Goal: Task Accomplishment & Management: Use online tool/utility

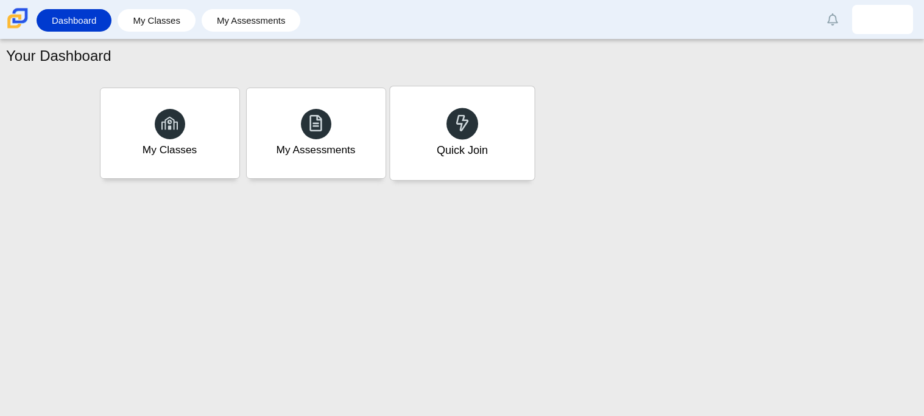
click at [444, 130] on div "Quick Join" at bounding box center [462, 133] width 144 height 94
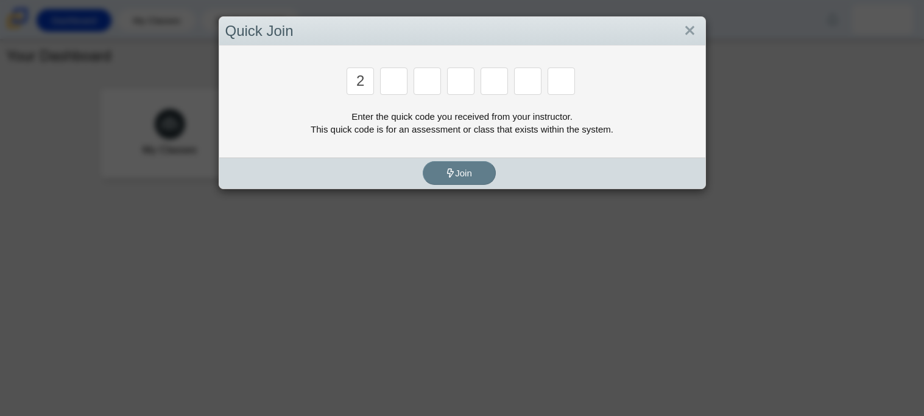
type input "2"
type input "c"
type input "u"
type input "p"
type input "s"
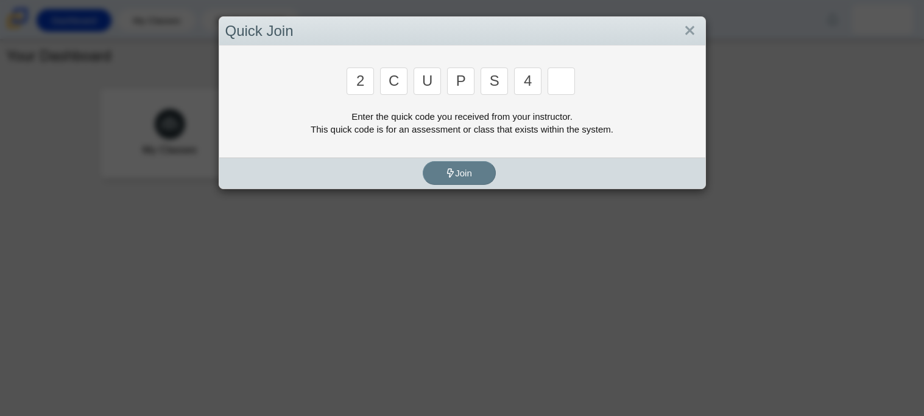
type input "4"
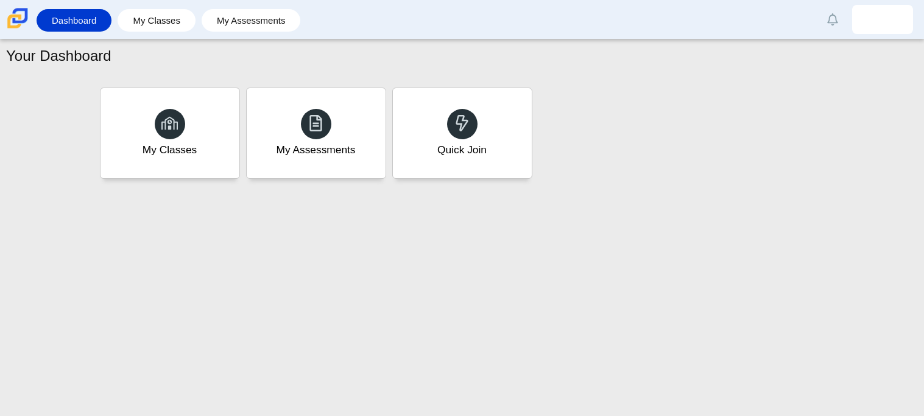
type input "a"
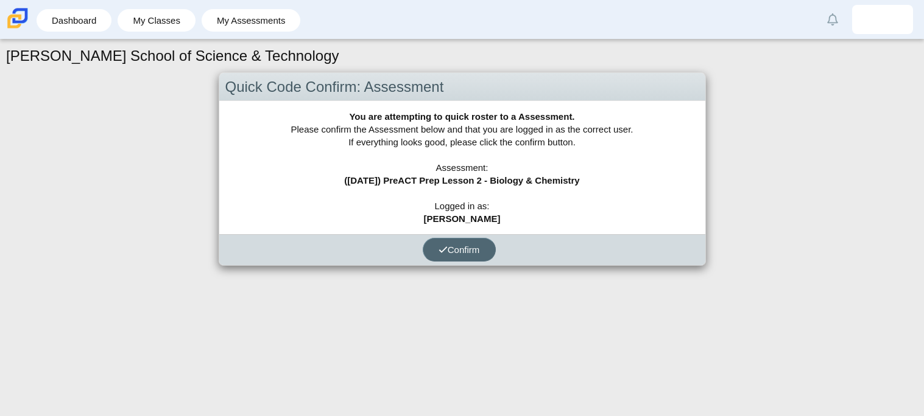
click at [465, 253] on span "Confirm" at bounding box center [458, 250] width 41 height 10
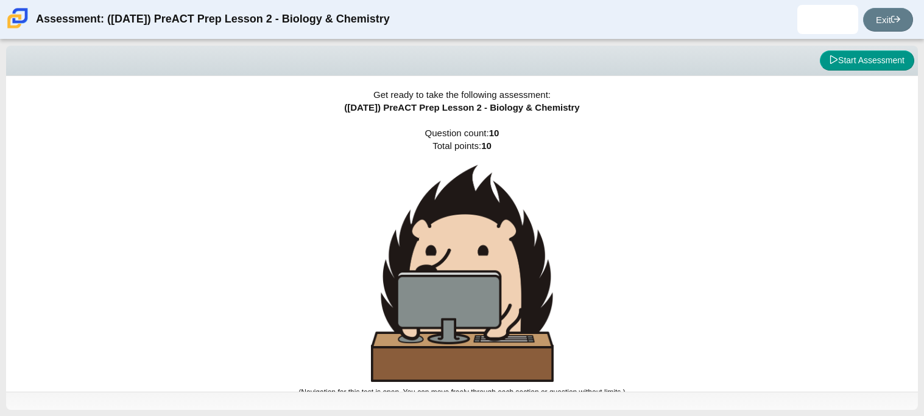
scroll to position [7, 0]
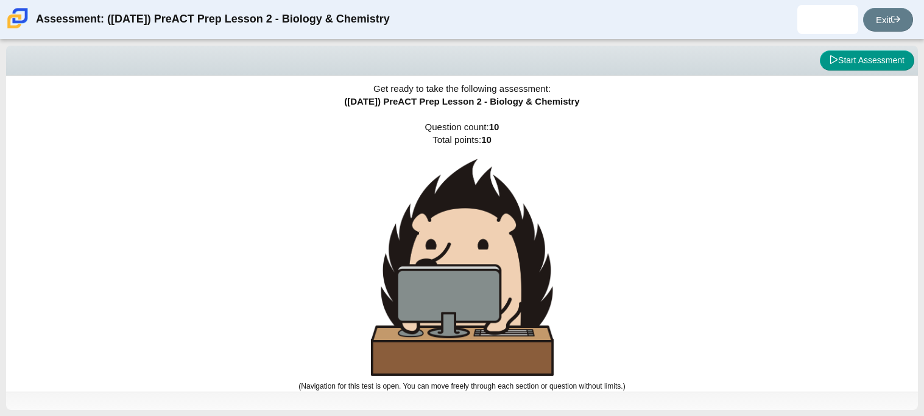
click at [820, 58] on body "Assessment: ([DATE]) PreACT Prep Lesson 2 - Biology & Chemistry Exit Viewing Qu…" at bounding box center [462, 208] width 924 height 416
click at [820, 58] on button "Start Assessment" at bounding box center [867, 61] width 94 height 21
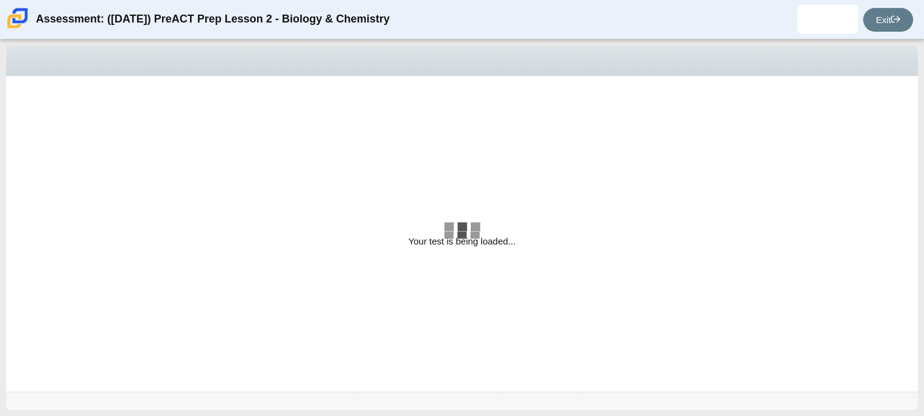
select select "88c27e0d-eae0-4ba9-ac20-9160ce6547ef"
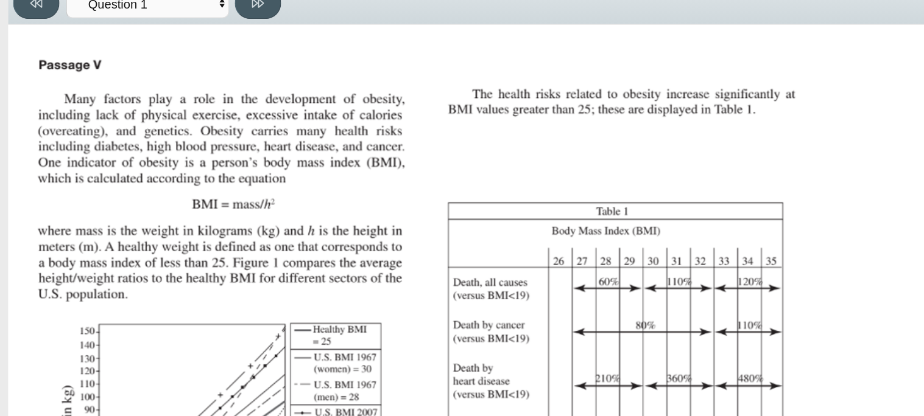
scroll to position [259, 0]
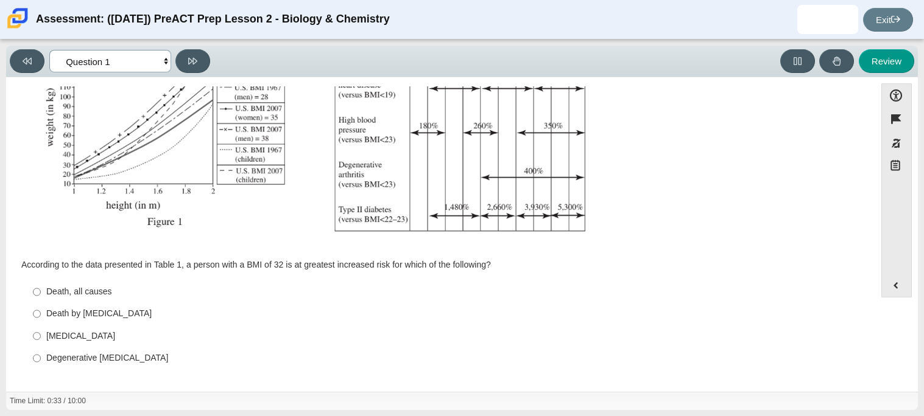
click at [140, 65] on select "Questions Question 1 Question 2 Question 3 Question 4 Question 5 Question 6 Que…" at bounding box center [110, 61] width 122 height 23
click at [152, 63] on select "Questions Question 1 Question 2 Question 3 Question 4 Question 5 Question 6 Que…" at bounding box center [110, 61] width 122 height 23
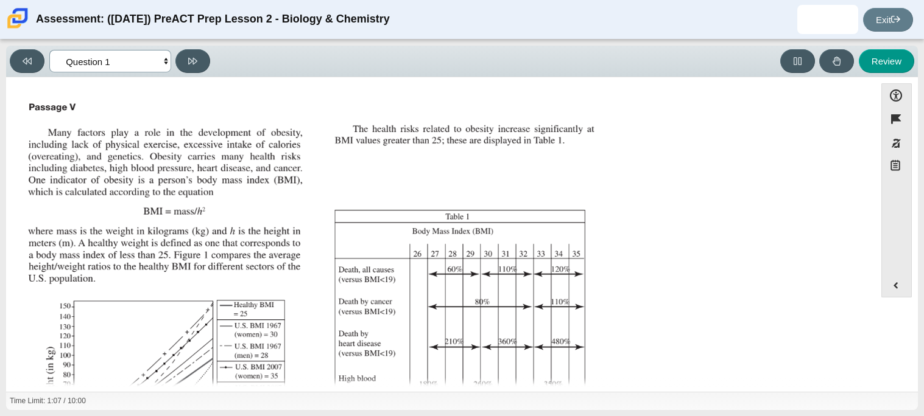
scroll to position [4, 0]
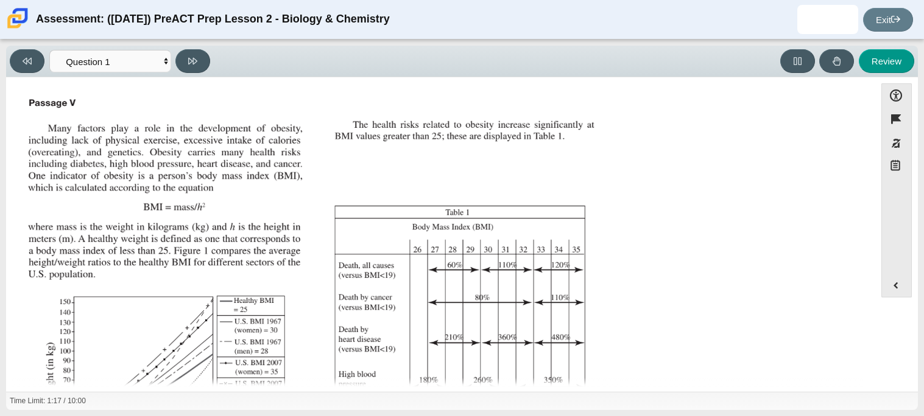
click at [68, 182] on img "Assessment items" at bounding box center [312, 297] width 579 height 409
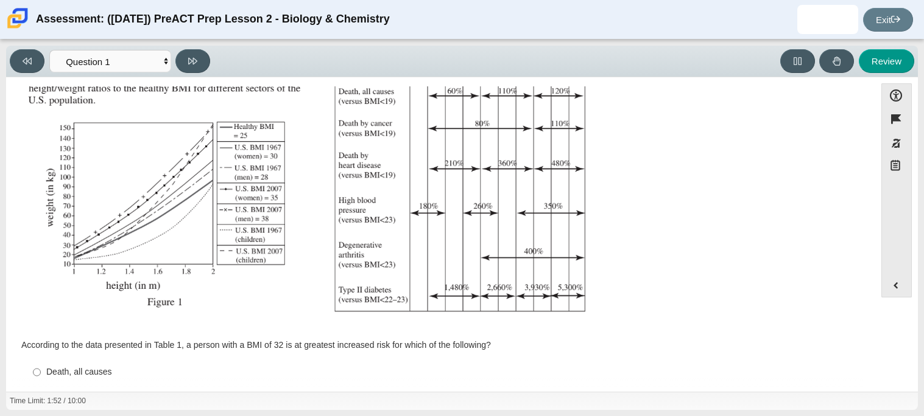
scroll to position [259, 0]
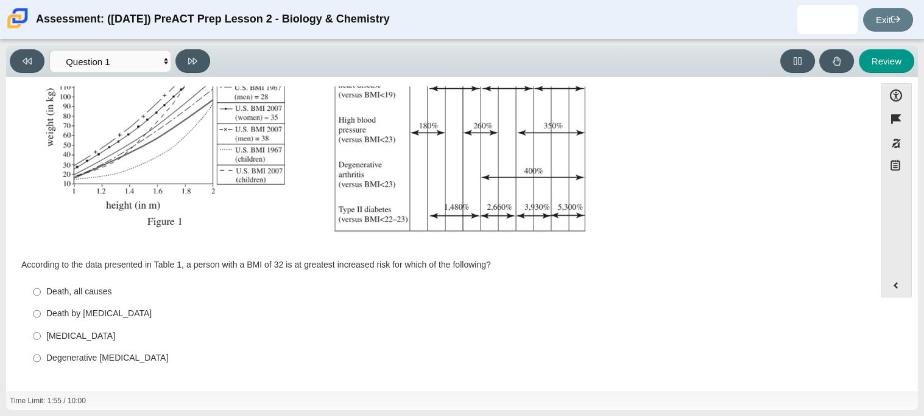
click at [63, 315] on div "Death by cancer" at bounding box center [449, 314] width 807 height 12
click at [41, 315] on input "Death by cancer Death by cancer" at bounding box center [37, 314] width 8 height 22
radio input "true"
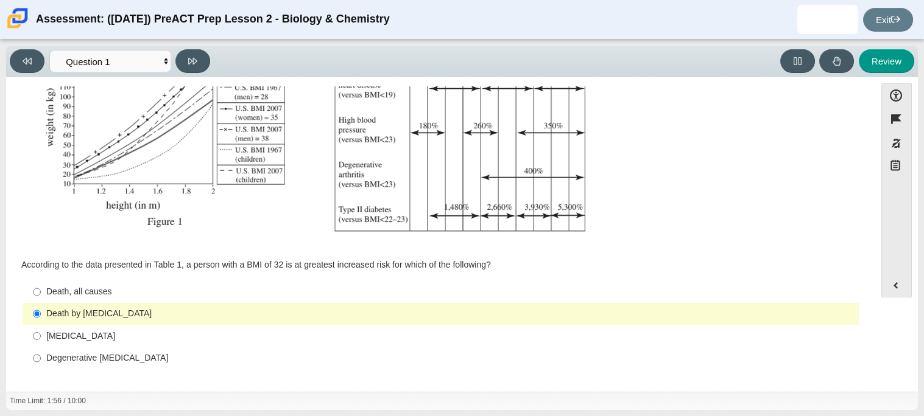
click at [80, 301] on label "Death, all causes Death, all causes" at bounding box center [441, 292] width 834 height 22
click at [41, 301] on input "Death, all causes Death, all causes" at bounding box center [37, 292] width 8 height 22
radio input "true"
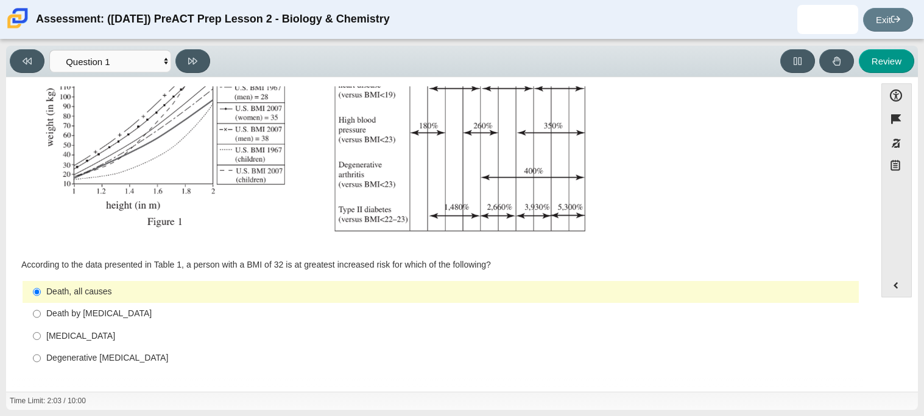
click at [72, 306] on label "Death by cancer Death by cancer" at bounding box center [441, 314] width 834 height 22
click at [41, 306] on input "Death by cancer Death by cancer" at bounding box center [37, 314] width 8 height 22
radio input "true"
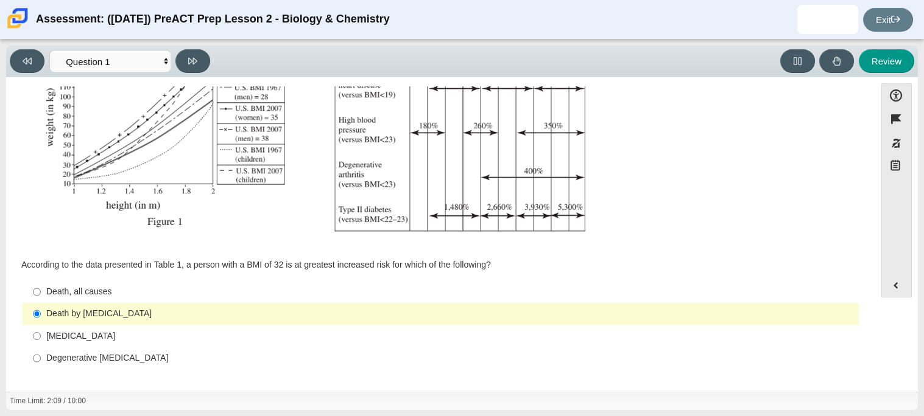
click at [197, 73] on div "Viewing Question 1 of 10 in Pacing Mode Questions Question 1 Question 2 Questio…" at bounding box center [461, 62] width 911 height 32
click at [187, 74] on div "Viewing Question 1 of 10 in Pacing Mode Questions Question 1 Question 2 Questio…" at bounding box center [461, 62] width 911 height 32
click at [191, 65] on icon at bounding box center [192, 61] width 9 height 9
select select "f31ee183-ab53-48c9-9374-3a18949ab500"
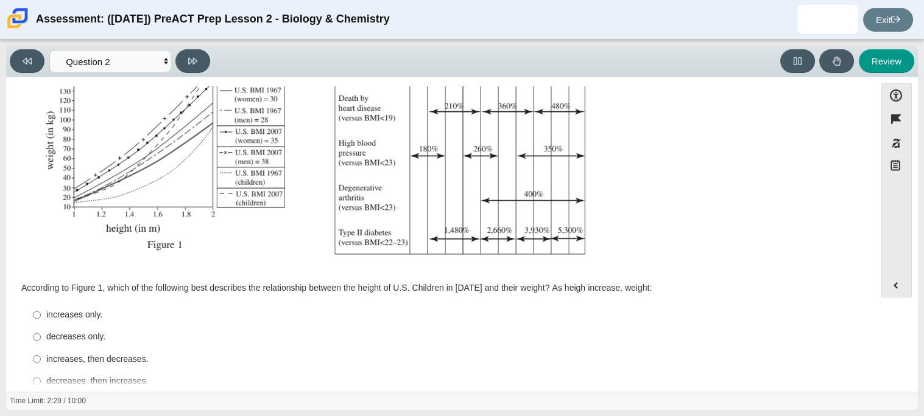
scroll to position [236, 0]
click at [64, 315] on div "increases only." at bounding box center [449, 315] width 807 height 12
click at [41, 315] on input "increases only. increases only." at bounding box center [37, 315] width 8 height 22
radio input "true"
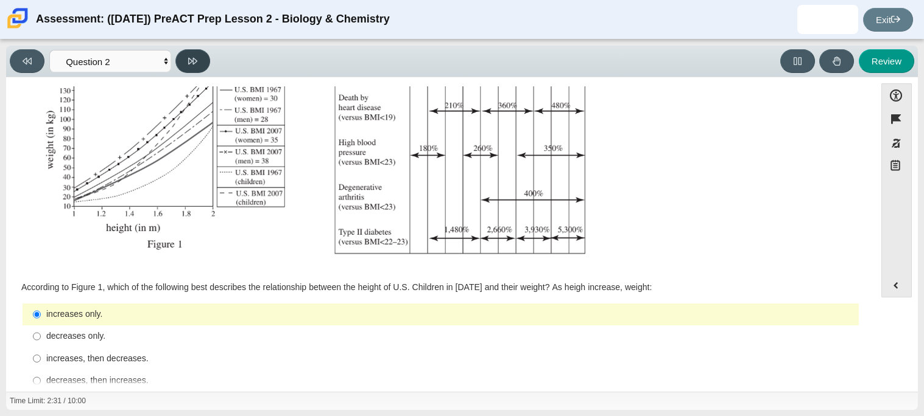
click at [188, 54] on button at bounding box center [192, 61] width 35 height 24
select select "45e82964-709e-4180-9336-970e18221224"
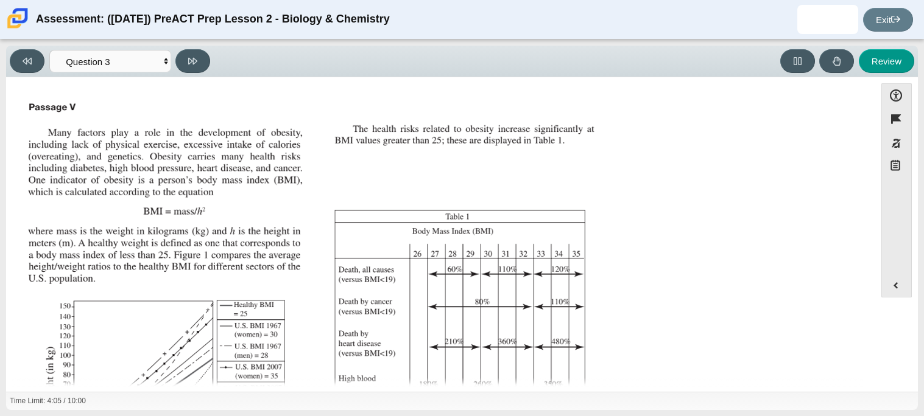
scroll to position [271, 0]
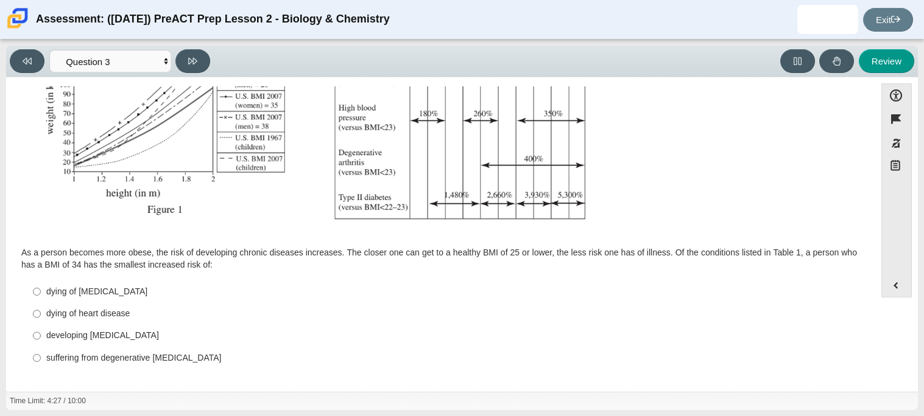
click at [108, 328] on label "developing type II diabetes developing type II diabetes" at bounding box center [441, 336] width 834 height 22
click at [41, 328] on input "developing type II diabetes developing type II diabetes" at bounding box center [37, 336] width 8 height 22
radio input "true"
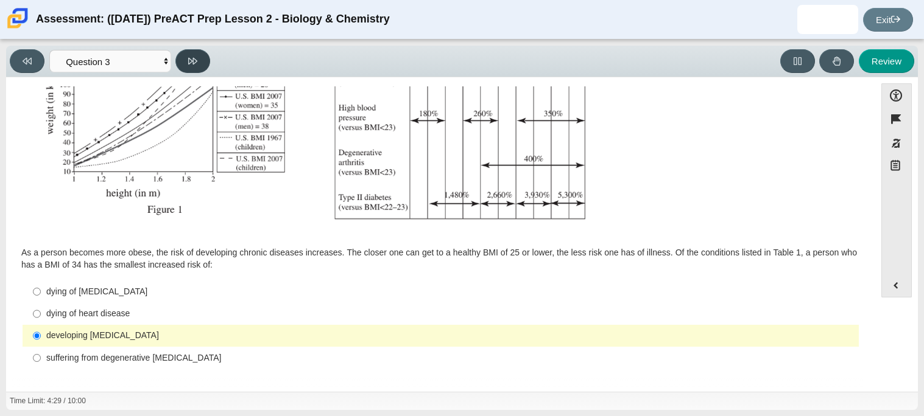
click at [197, 61] on icon at bounding box center [192, 61] width 9 height 9
select select "71dcacfe-cf8b-4cdc-be22-b82c8aec5da2"
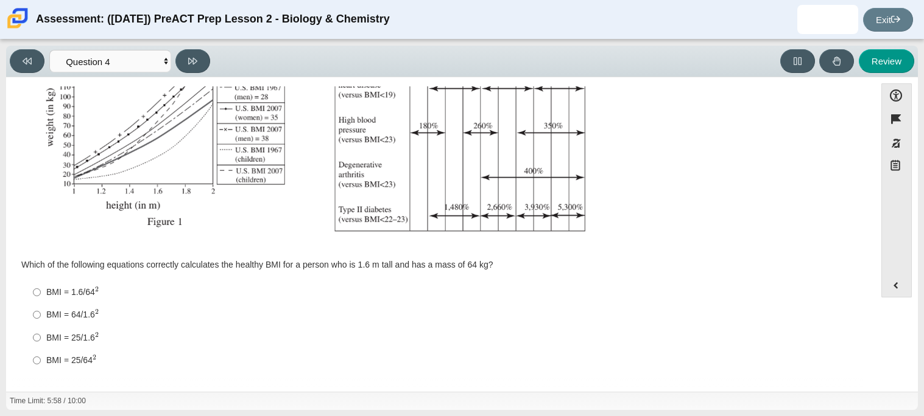
scroll to position [253, 0]
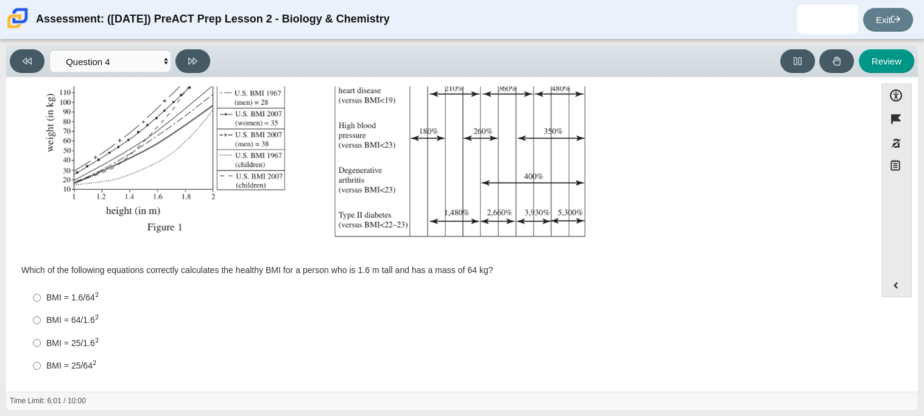
click at [88, 292] on div "BMI = 1.6/64 2" at bounding box center [449, 298] width 807 height 13
click at [41, 291] on input "BMI = 1.6/64 2 BMI = 1.6/642" at bounding box center [37, 298] width 8 height 23
radio input "true"
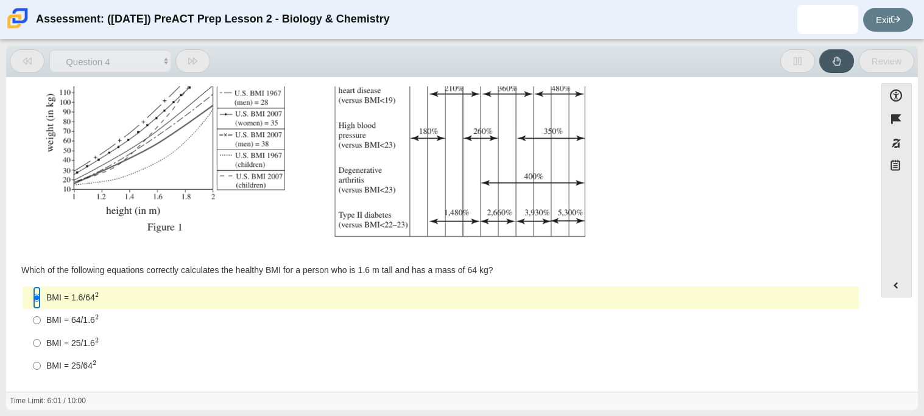
scroll to position [260, 0]
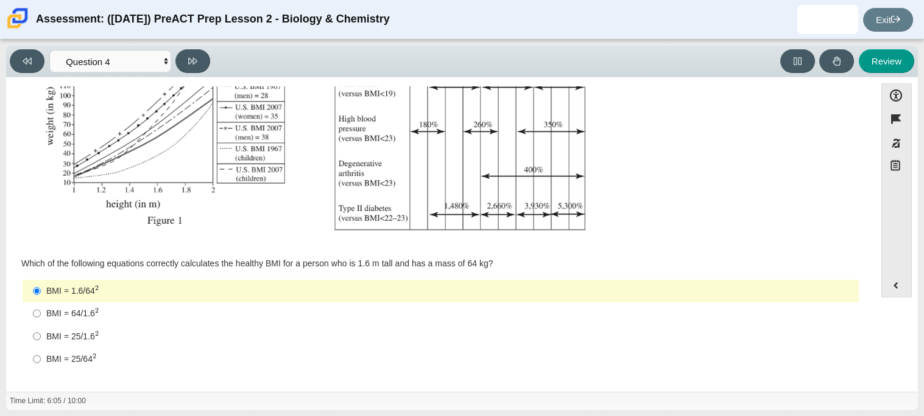
click at [175, 321] on label "BMI = 64/1.6 2 BMI = 64/1.62" at bounding box center [441, 314] width 834 height 23
click at [41, 321] on input "BMI = 64/1.6 2 BMI = 64/1.62" at bounding box center [37, 314] width 8 height 23
radio input "true"
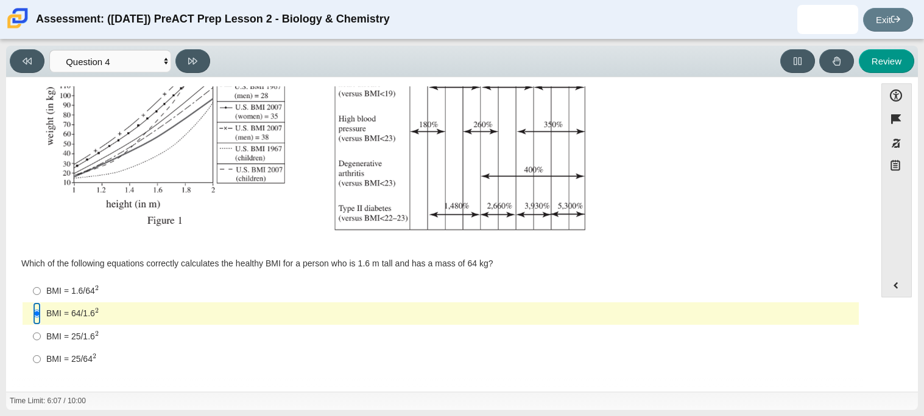
scroll to position [0, 0]
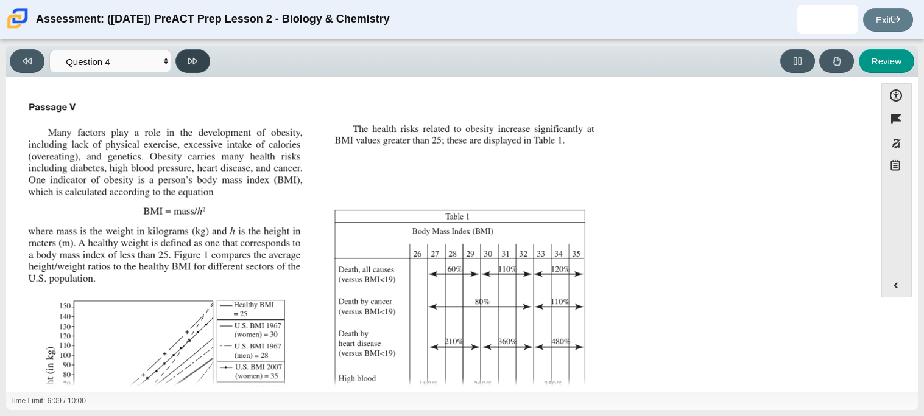
click at [202, 51] on button at bounding box center [192, 61] width 35 height 24
select select "c6558c8b-086a-4b4c-b582-9428309971ba"
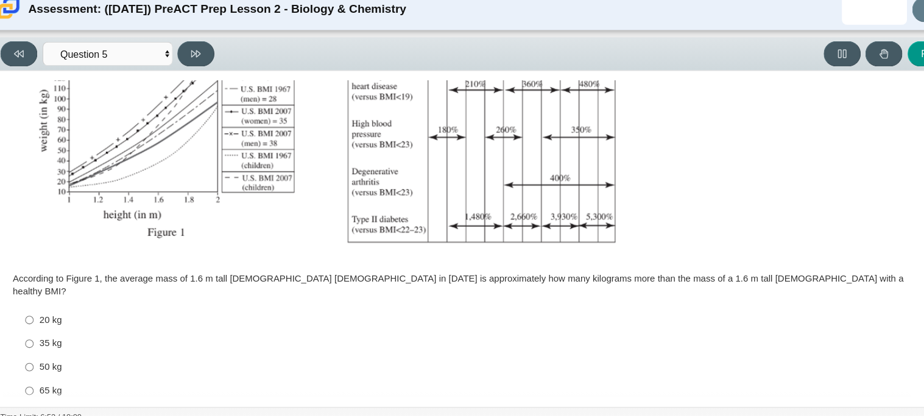
scroll to position [244, 0]
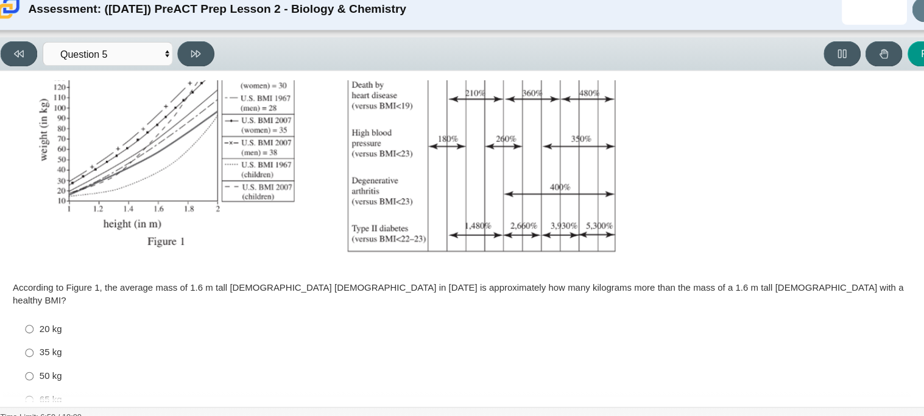
click at [51, 357] on div "50 kg" at bounding box center [449, 363] width 807 height 12
click at [41, 354] on input "50 kg 50 kg" at bounding box center [37, 364] width 8 height 22
radio input "true"
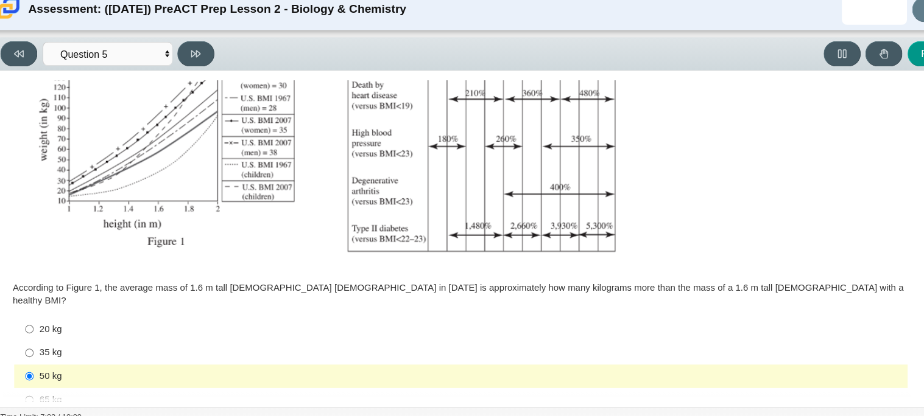
click at [150, 202] on img "Assessment items" at bounding box center [312, 58] width 579 height 409
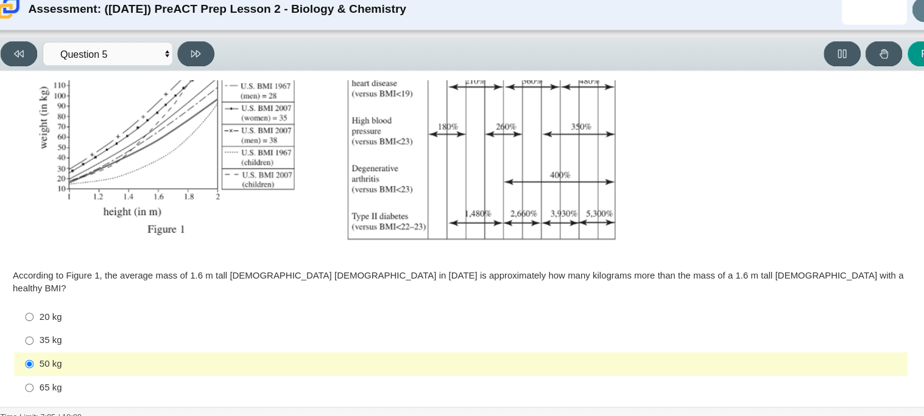
scroll to position [259, 0]
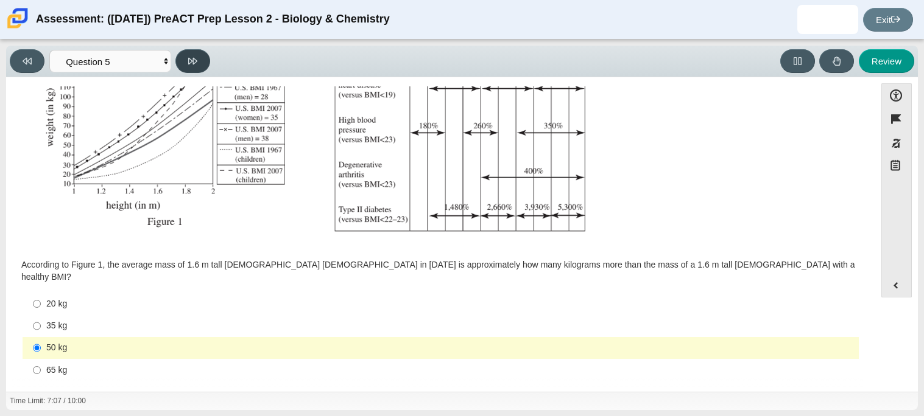
click at [203, 55] on button at bounding box center [192, 61] width 35 height 24
select select "74d98ab6-2529-481e-9250-4e9263ec31cd"
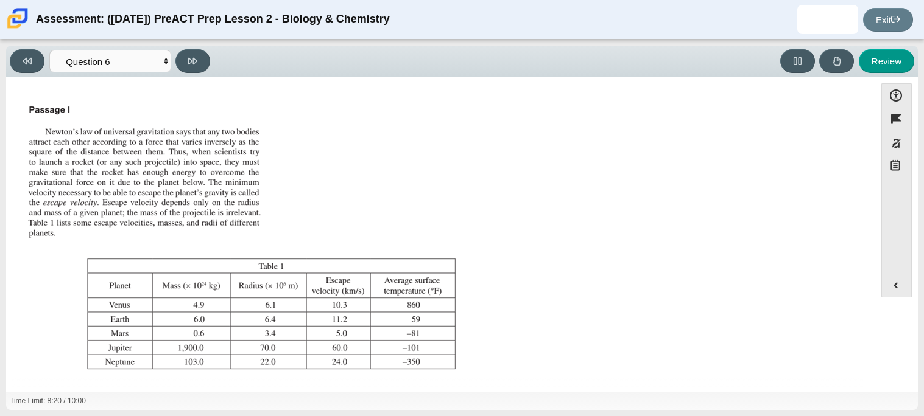
scroll to position [139, 0]
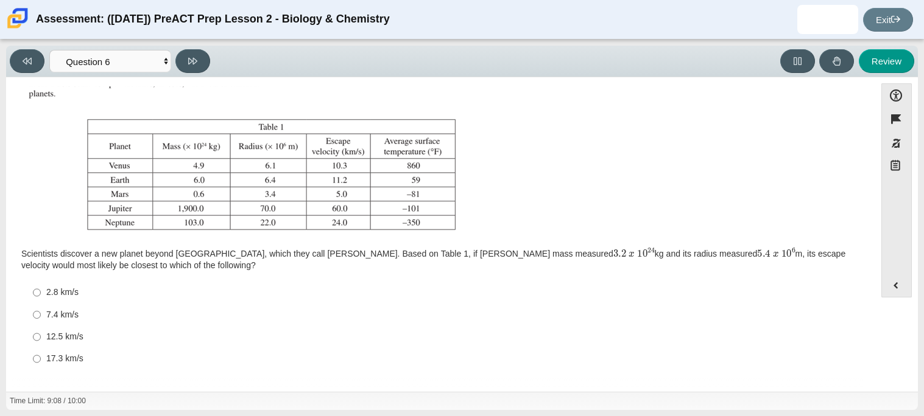
click at [58, 314] on div "7.4 km/s" at bounding box center [449, 315] width 807 height 12
click at [41, 314] on input "7.4 km/s 7.4 km/s" at bounding box center [37, 315] width 8 height 22
radio input "true"
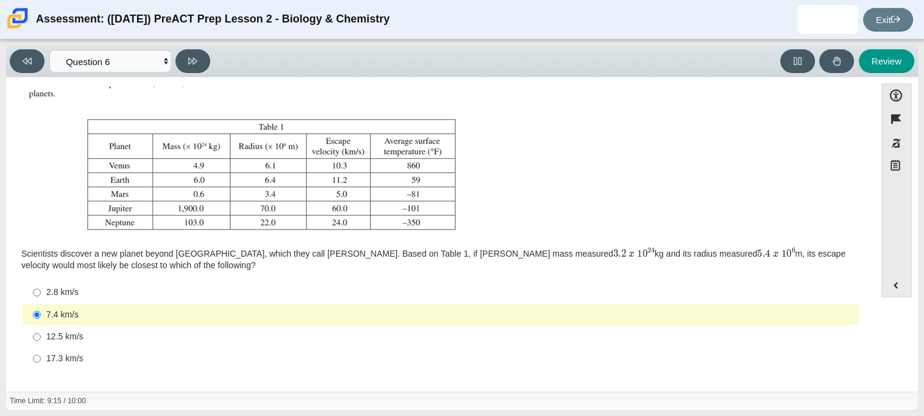
click at [46, 335] on div "12.5 km/s" at bounding box center [449, 337] width 807 height 12
click at [41, 335] on input "12.5 km/s 12.5 km/s" at bounding box center [37, 337] width 8 height 22
radio input "true"
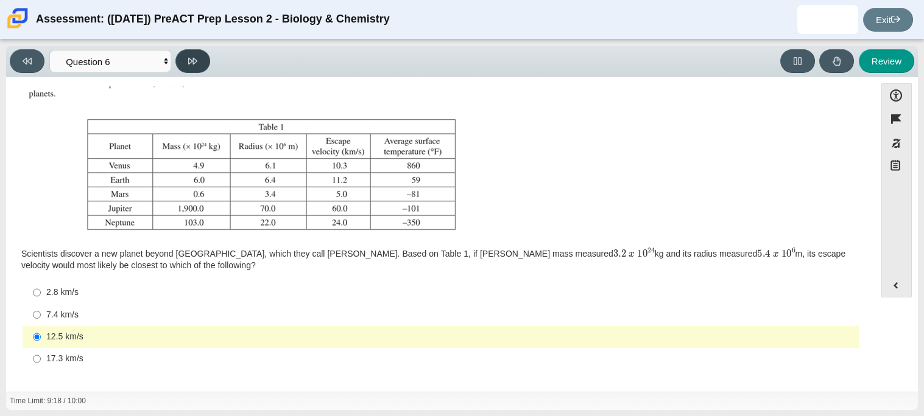
click at [203, 55] on button at bounding box center [192, 61] width 35 height 24
select select "31694628-7769-4744-9964-d3ed6115c03c"
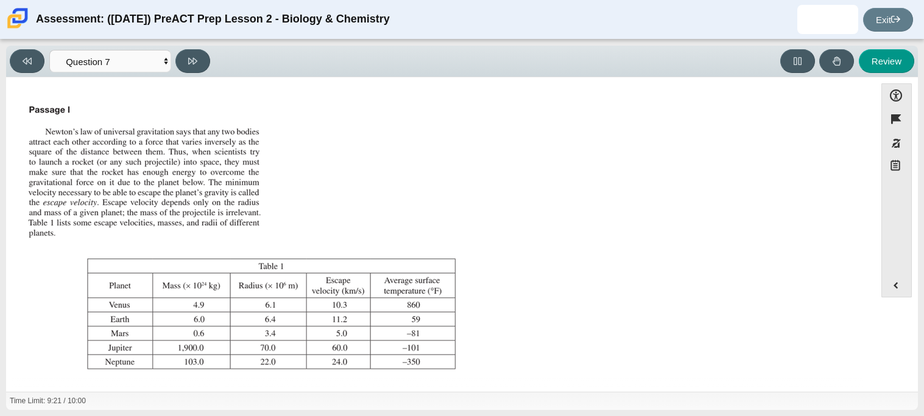
scroll to position [127, 0]
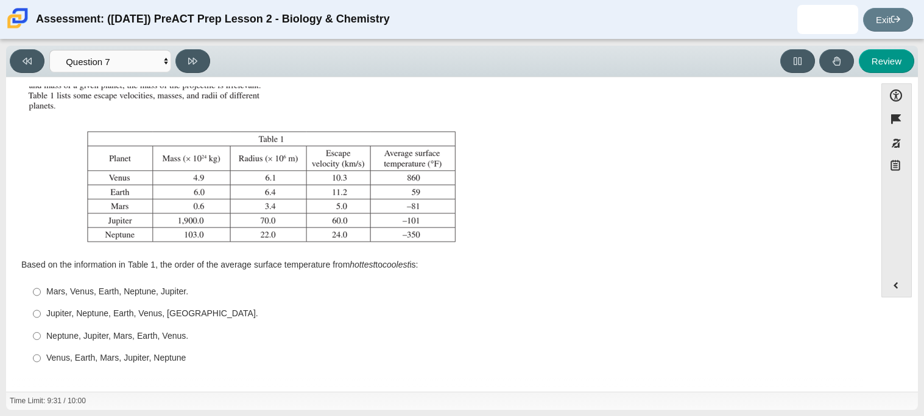
click at [75, 355] on div "Venus, Earth, Mars, Jupiter, Neptune" at bounding box center [449, 359] width 807 height 12
click at [41, 355] on input "Venus, Earth, Mars, Jupiter, Neptune Venus, Earth, Mars, Jupiter, Neptune" at bounding box center [37, 359] width 8 height 22
radio input "true"
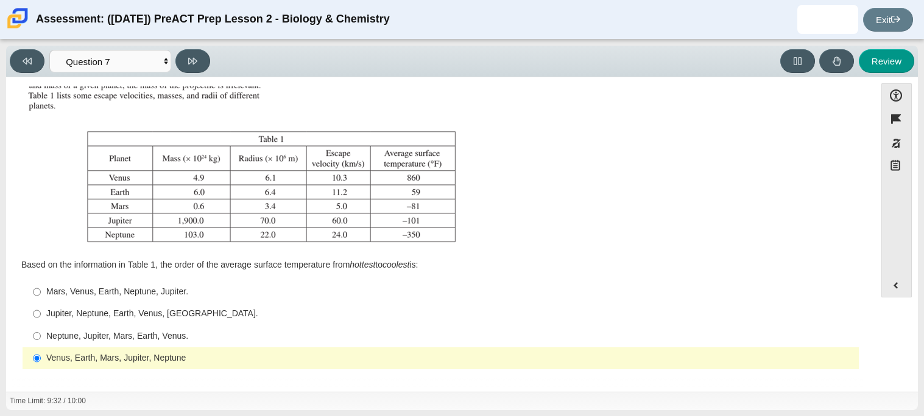
click at [211, 72] on div "Viewing Question 7 of 10 in Pacing Mode Questions Question 1 Question 2 Questio…" at bounding box center [112, 61] width 205 height 24
click at [38, 294] on input "Mars, Venus, Earth, Neptune, Jupiter. Mars, Venus, Earth, Neptune, Jupiter." at bounding box center [37, 292] width 8 height 22
radio input "true"
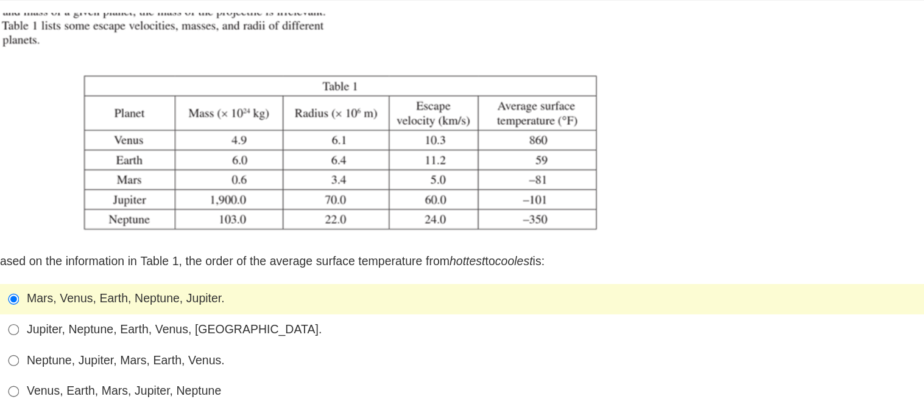
click at [132, 328] on label "Neptune, Jupiter, Mars, Earth, Venus. Neptune, Jupiter, Mars, Earth, Venus." at bounding box center [441, 336] width 834 height 22
click at [41, 328] on input "Neptune, Jupiter, Mars, Earth, Venus. Neptune, Jupiter, Mars, Earth, Venus." at bounding box center [37, 336] width 8 height 22
radio input "true"
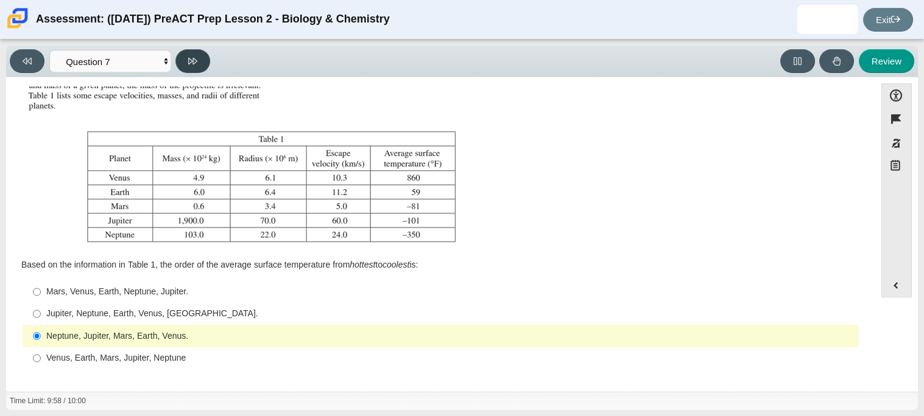
click at [192, 69] on button at bounding box center [192, 61] width 35 height 24
select select "02960795-9514-4c41-985f-77b6951c8514"
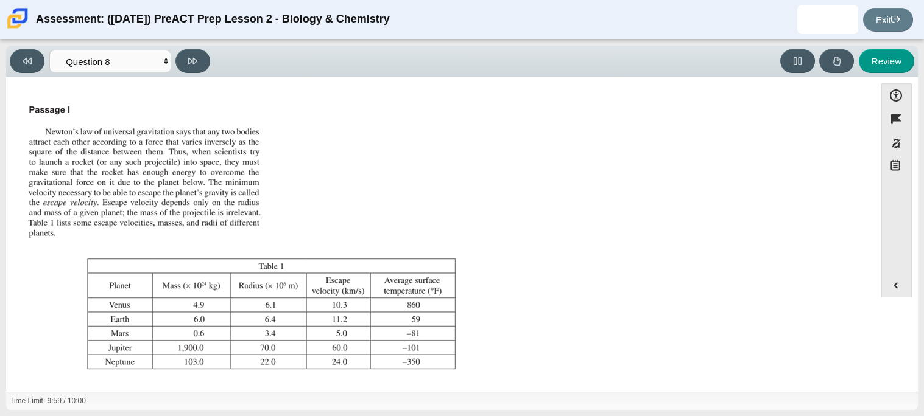
scroll to position [139, 0]
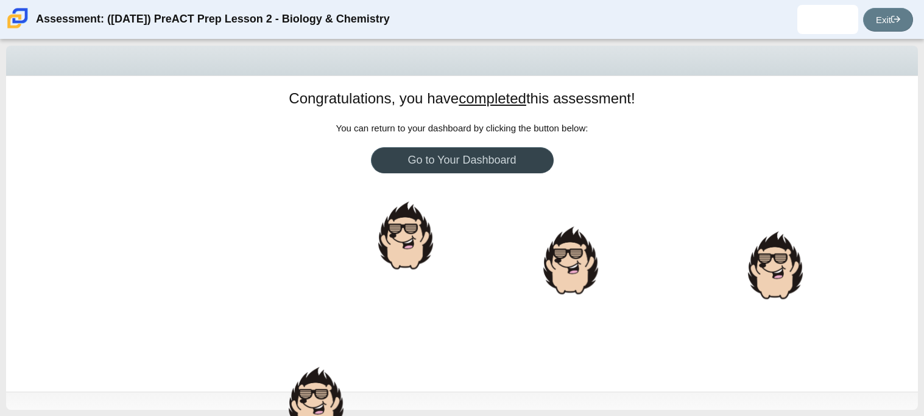
click at [507, 164] on link "Go to Your Dashboard" at bounding box center [462, 160] width 183 height 26
